Goal: Task Accomplishment & Management: Complete application form

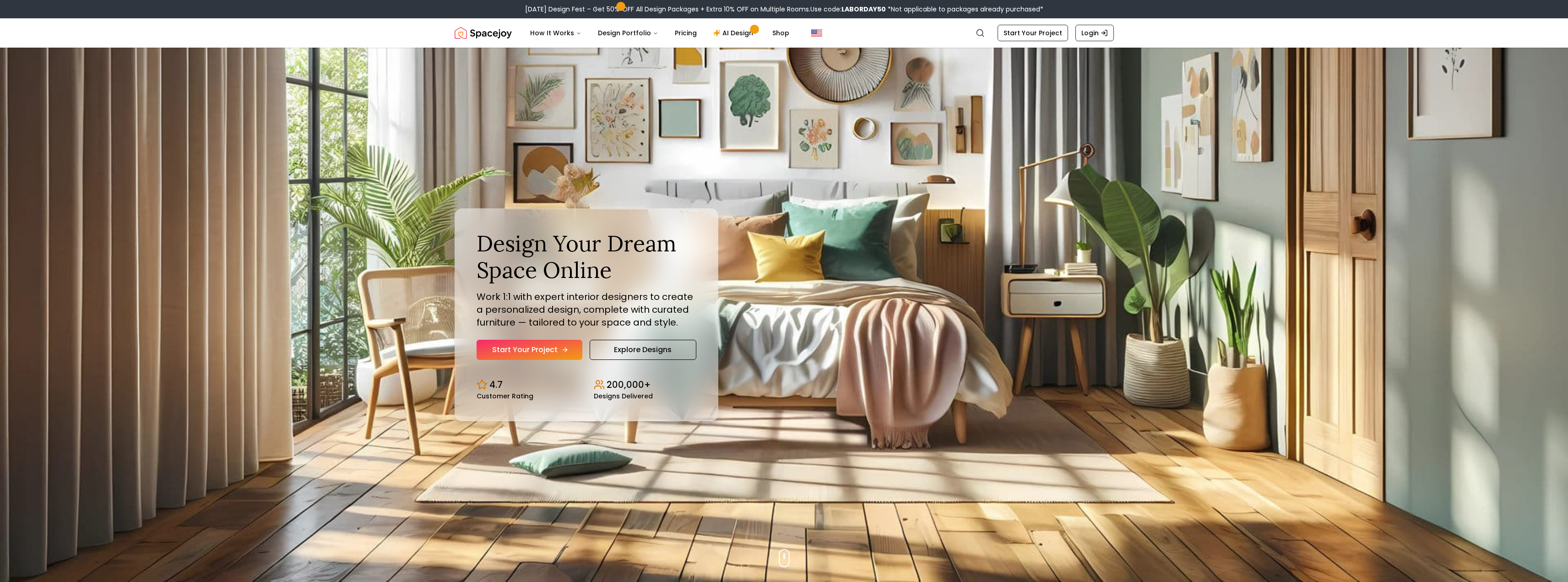
click at [537, 354] on link "Start Your Project" at bounding box center [530, 349] width 106 height 20
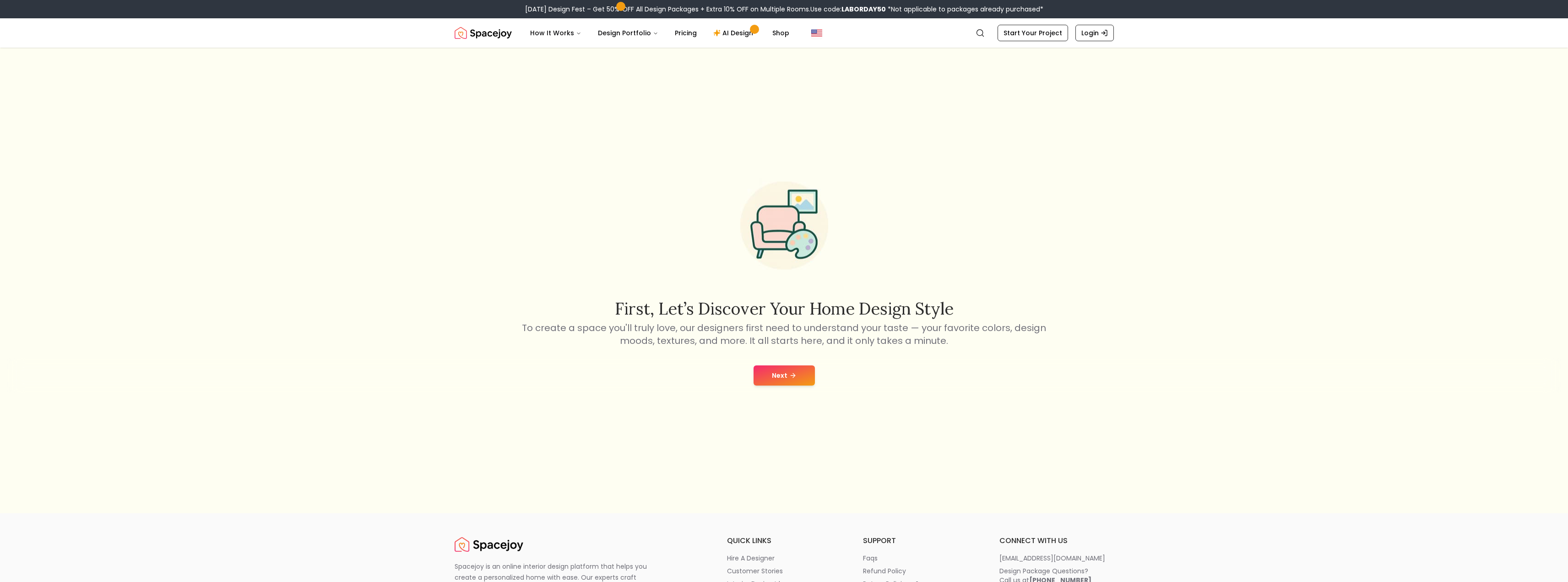
click at [786, 372] on button "Next" at bounding box center [784, 375] width 61 height 20
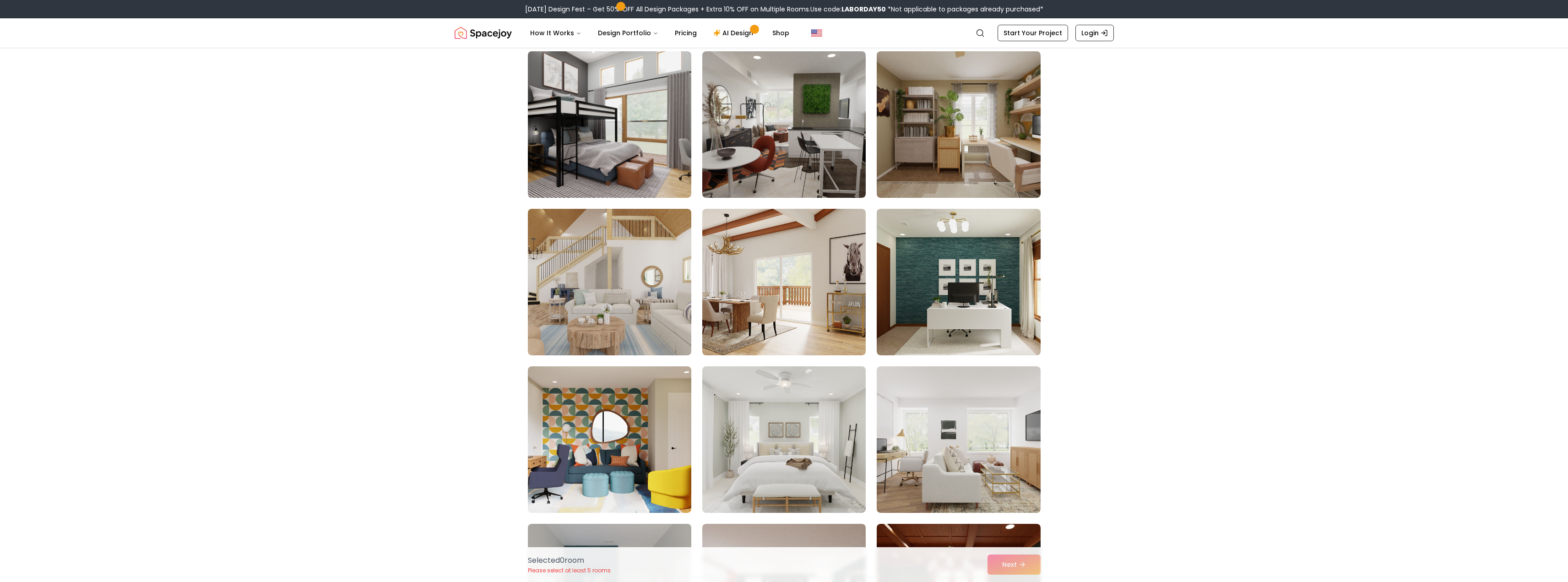
scroll to position [916, 0]
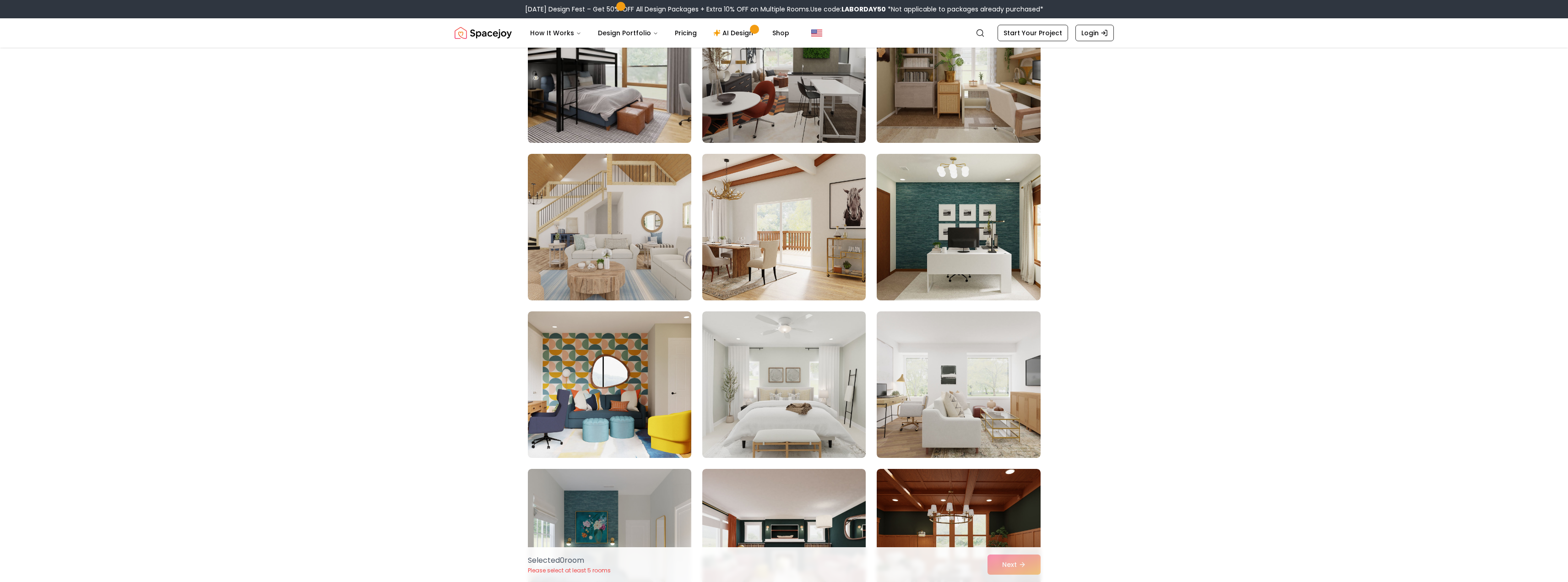
click at [1001, 561] on div "Selected 0 room Please select at least 5 rooms Next" at bounding box center [784, 564] width 527 height 35
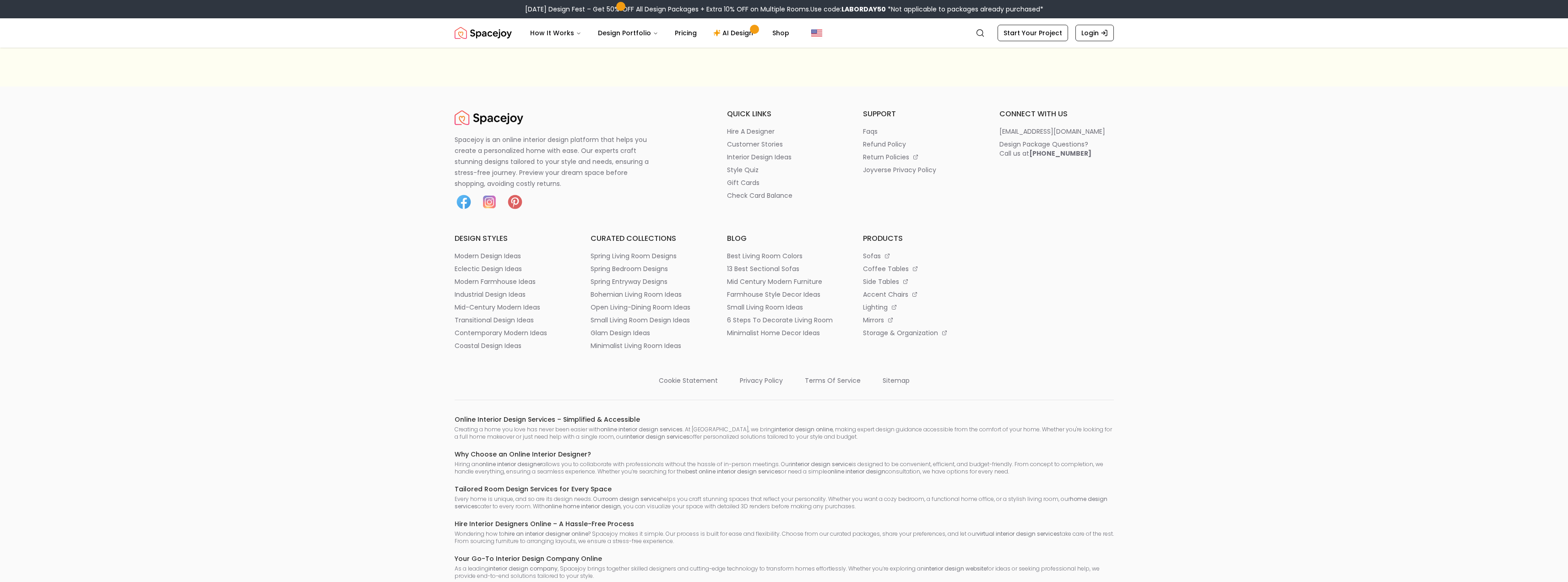
scroll to position [236, 0]
